Goal: Find specific page/section: Find specific page/section

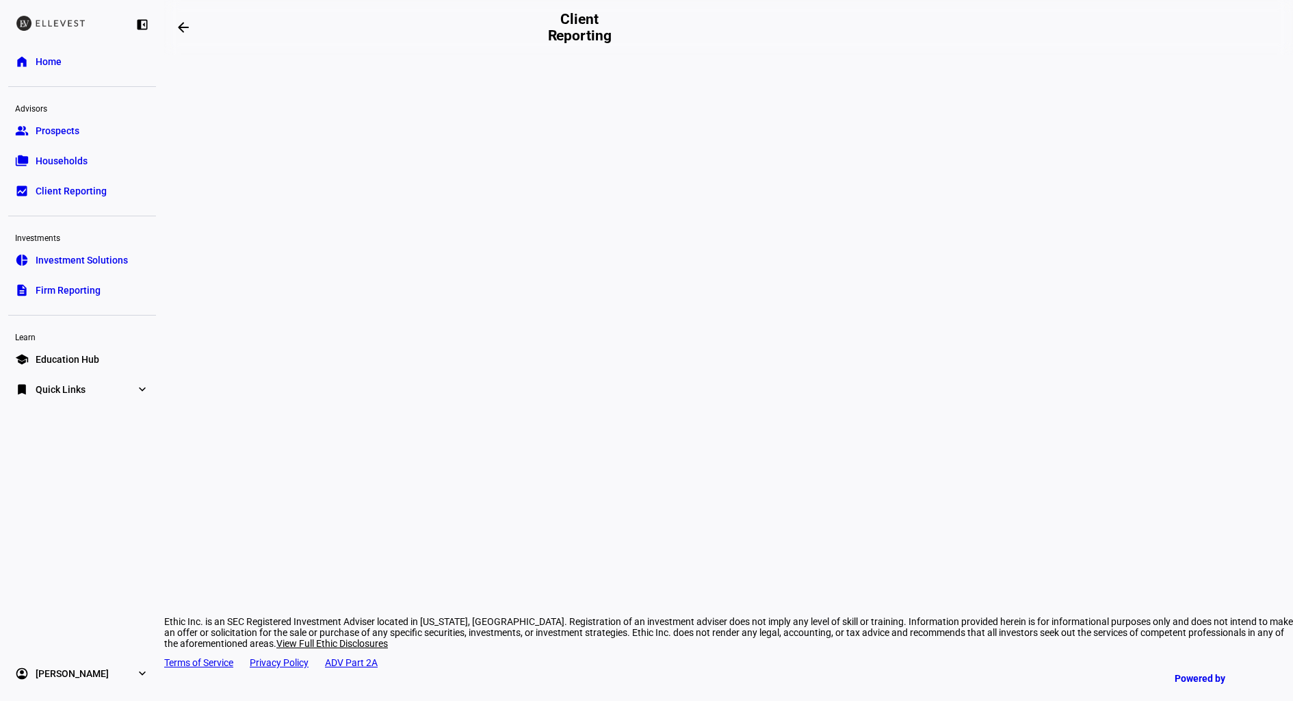
click at [76, 169] on link "folder_copy Households" at bounding box center [82, 160] width 148 height 27
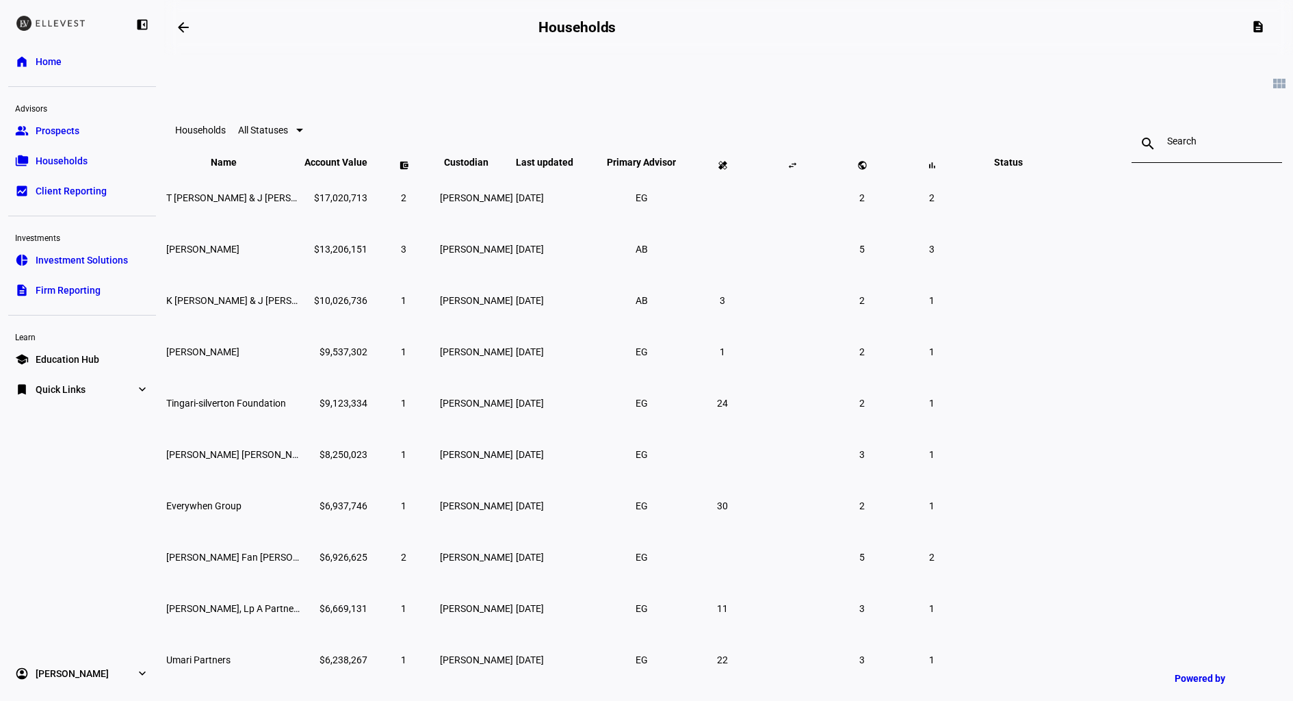
click at [1167, 140] on input at bounding box center [1206, 140] width 79 height 11
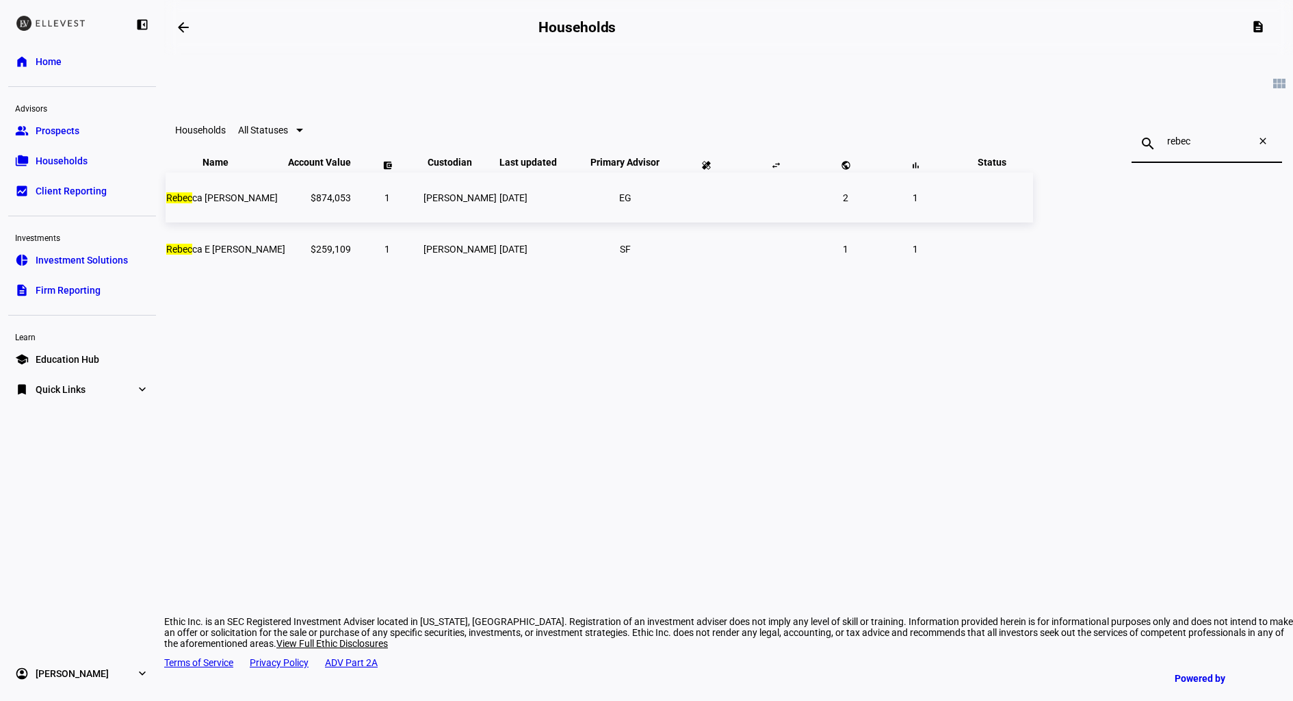
type input "rebec"
click at [278, 203] on span "Rebec ca [PERSON_NAME]" at bounding box center [222, 197] width 112 height 11
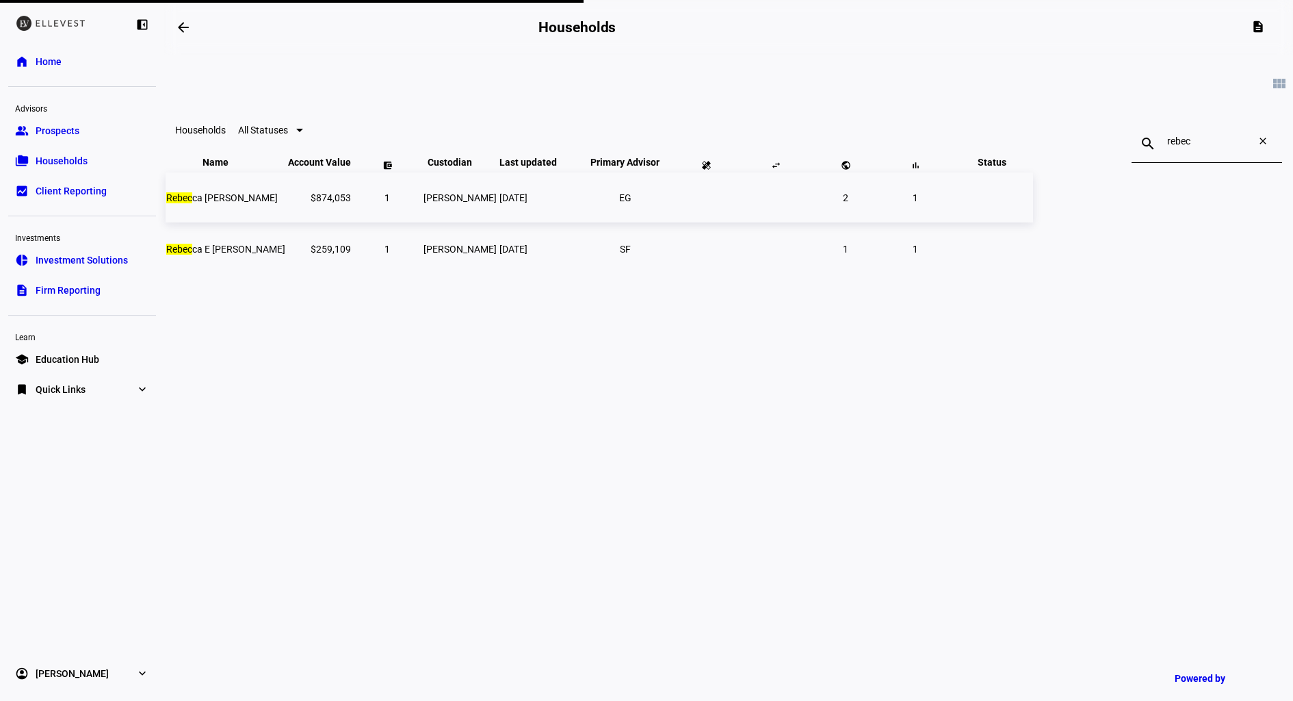
click at [278, 203] on span "Rebec ca [PERSON_NAME]" at bounding box center [222, 197] width 112 height 11
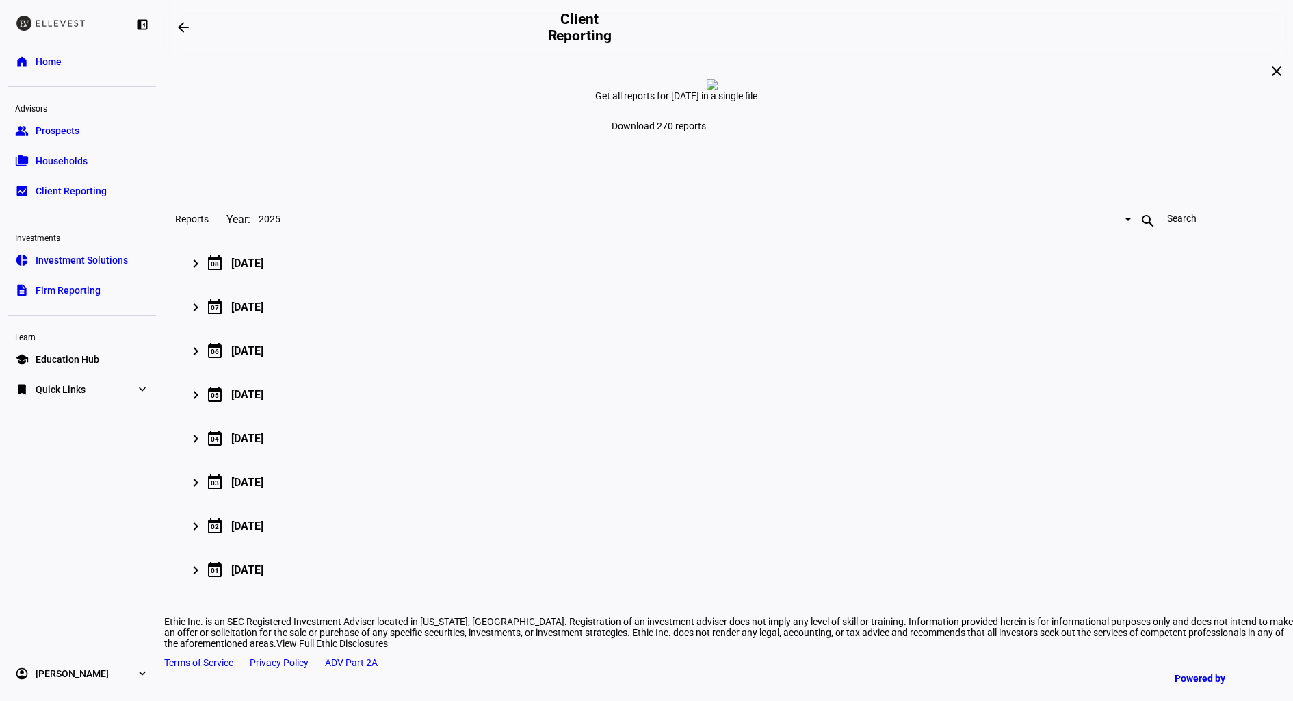
click at [80, 167] on span "Households" at bounding box center [62, 161] width 52 height 14
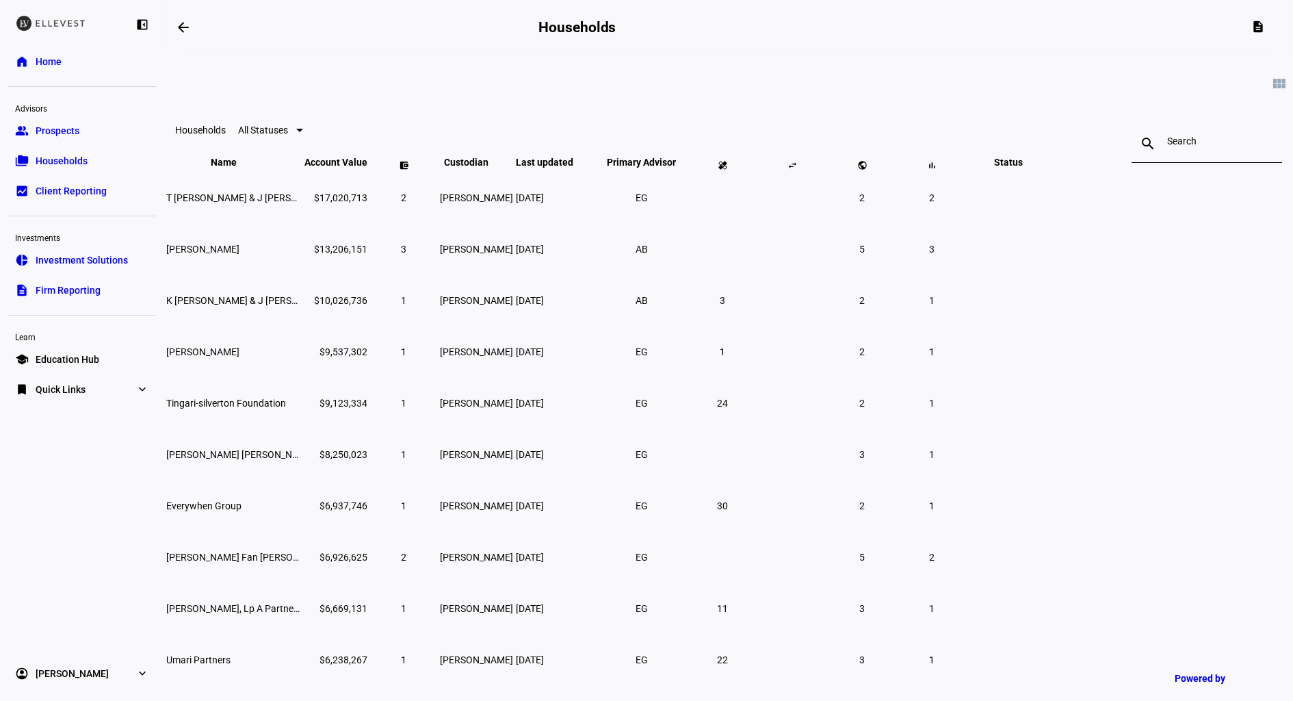
click at [1167, 143] on input at bounding box center [1206, 140] width 79 height 11
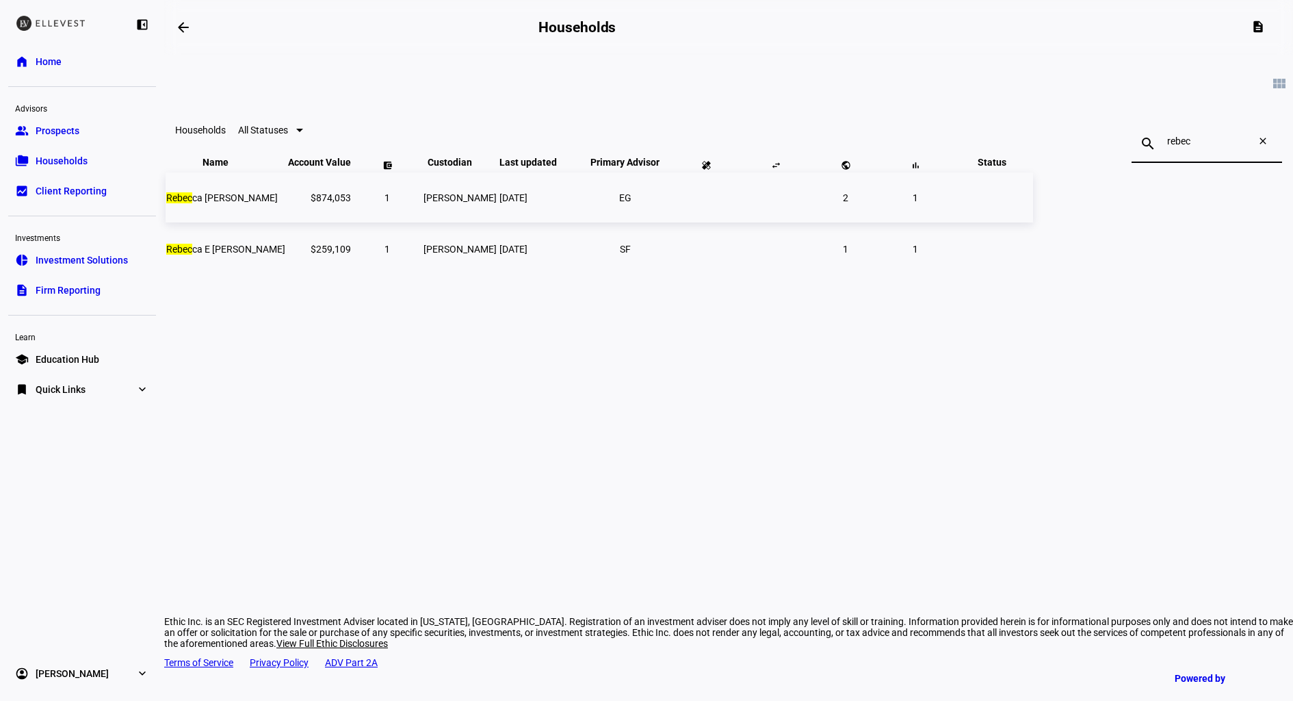
type input "rebec"
click at [352, 222] on td "$874,053" at bounding box center [319, 197] width 64 height 50
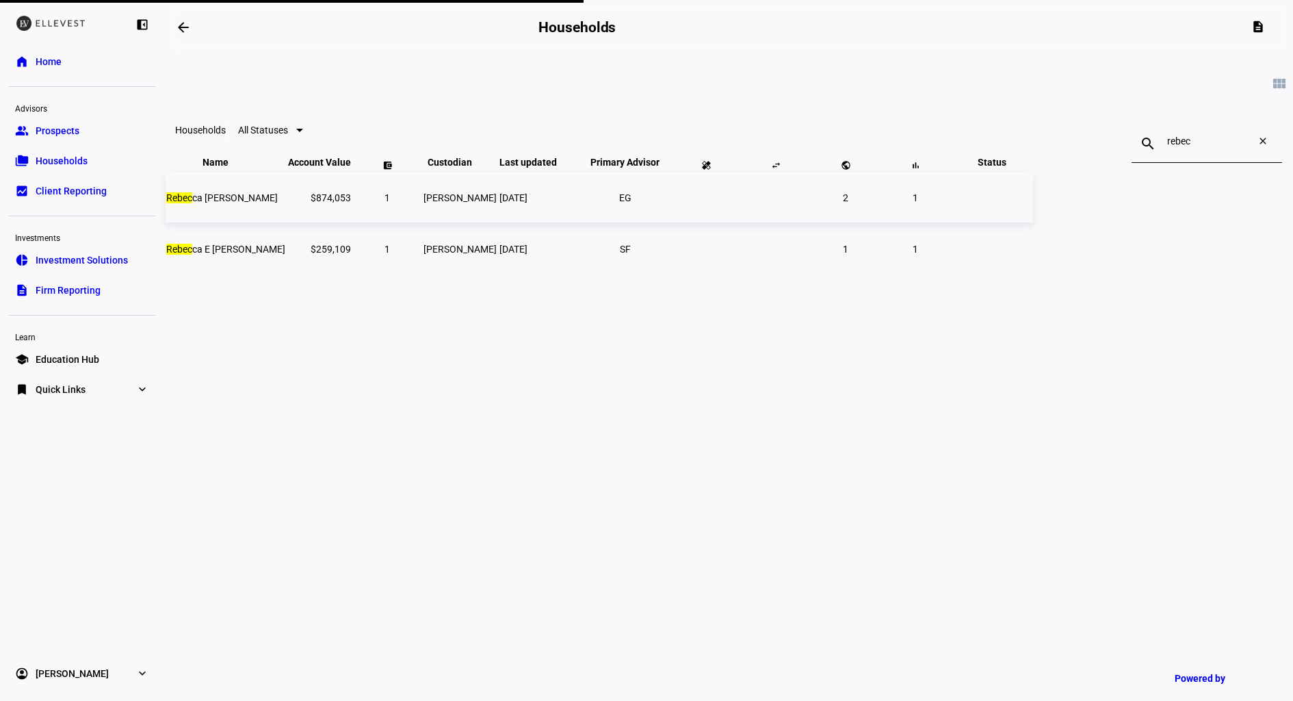
click at [278, 203] on span "Rebec ca [PERSON_NAME]" at bounding box center [222, 197] width 112 height 11
